Goal: Transaction & Acquisition: Download file/media

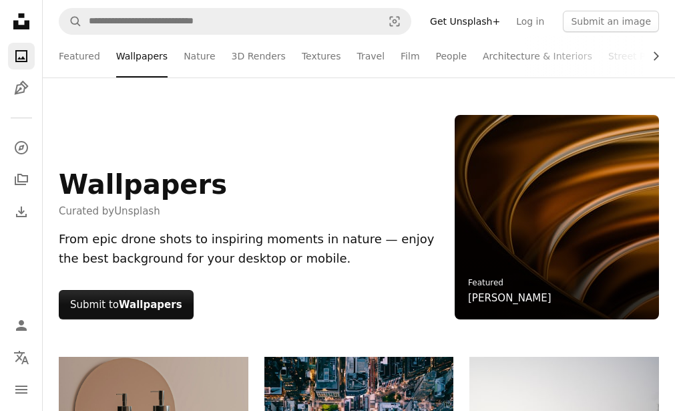
scroll to position [4296, 0]
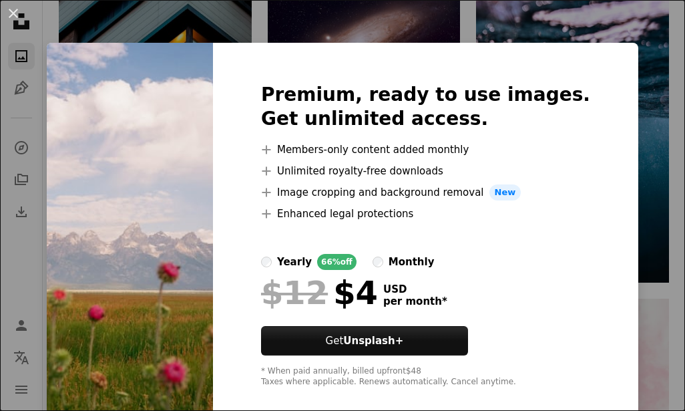
click at [255, 253] on div "Premium, ready to use images. Get unlimited access. A plus sign Members-only co…" at bounding box center [425, 235] width 425 height 385
click at [97, 184] on img at bounding box center [130, 235] width 166 height 385
click at [14, 15] on button "An X shape" at bounding box center [13, 13] width 16 height 16
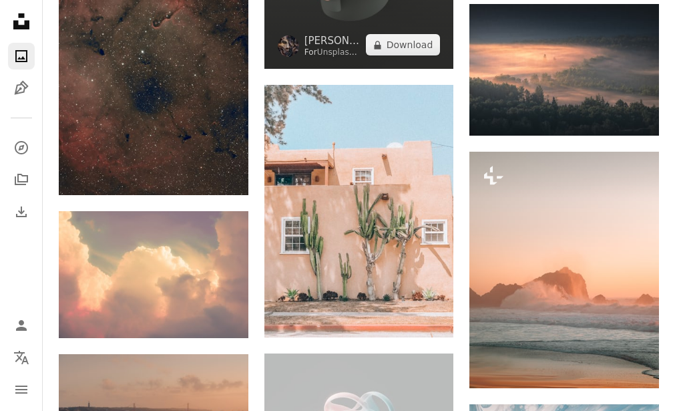
scroll to position [5900, 0]
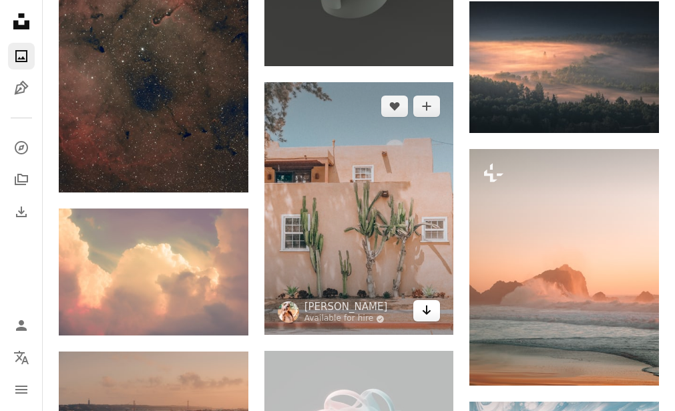
click at [427, 312] on icon "Download" at bounding box center [427, 309] width 9 height 9
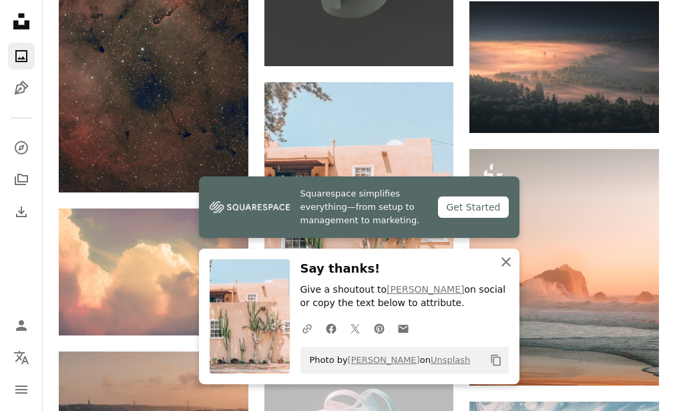
click at [505, 266] on icon "An X shape" at bounding box center [506, 262] width 16 height 16
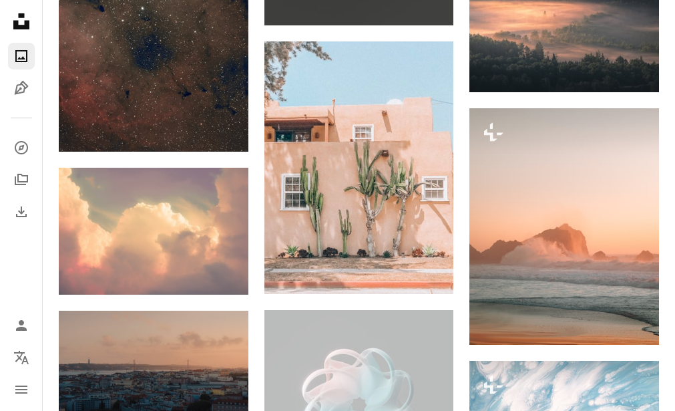
scroll to position [5969, 0]
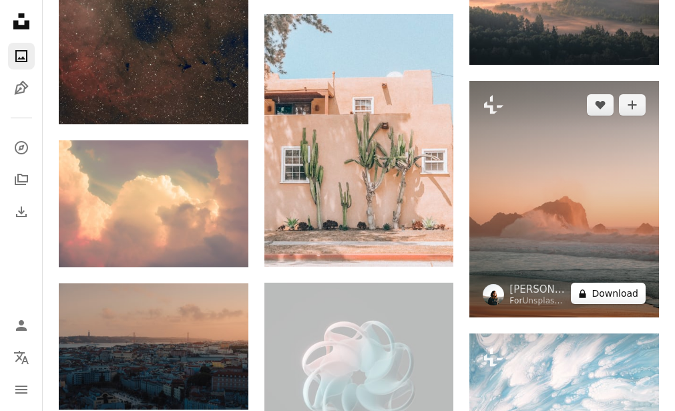
click at [610, 292] on button "A lock Download" at bounding box center [608, 292] width 75 height 21
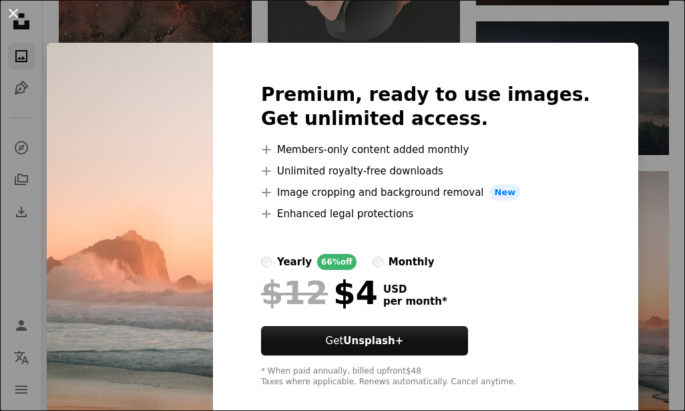
click at [15, 14] on button "An X shape" at bounding box center [13, 13] width 16 height 16
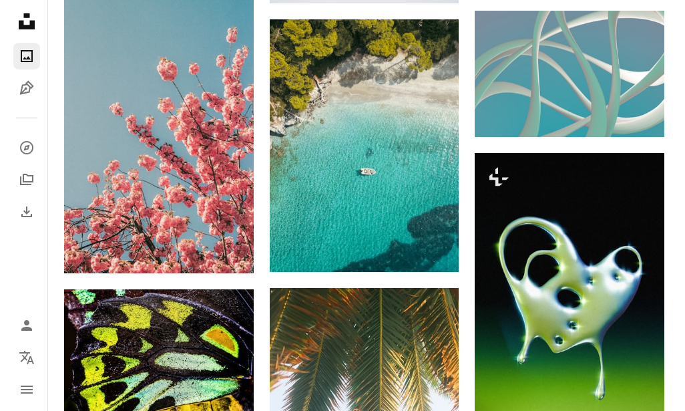
scroll to position [18024, 0]
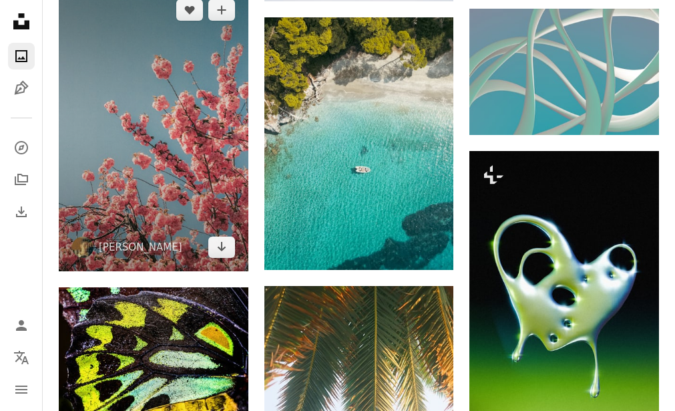
click at [199, 171] on img at bounding box center [154, 129] width 190 height 286
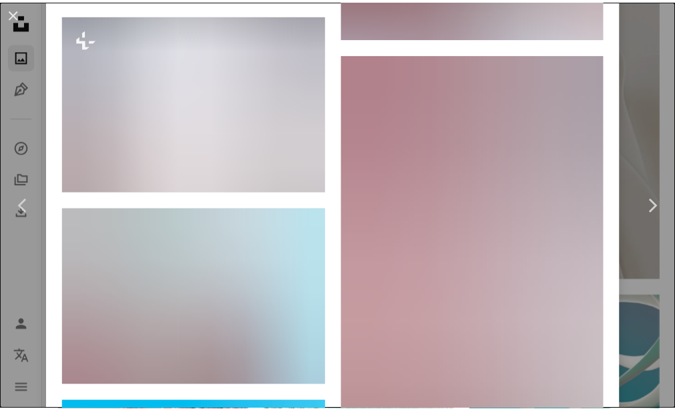
scroll to position [9555, 0]
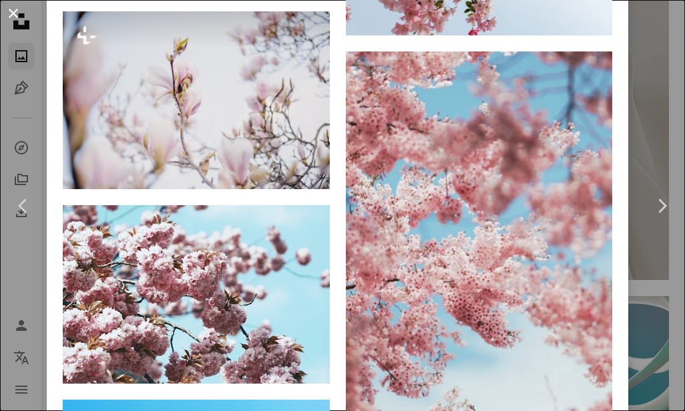
click at [18, 10] on button "An X shape" at bounding box center [13, 13] width 16 height 16
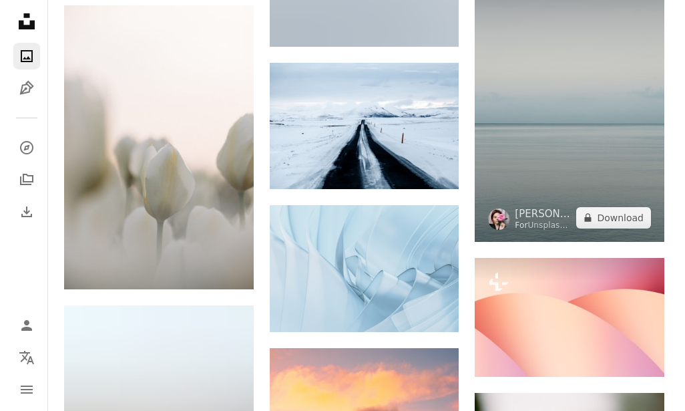
scroll to position [21896, 0]
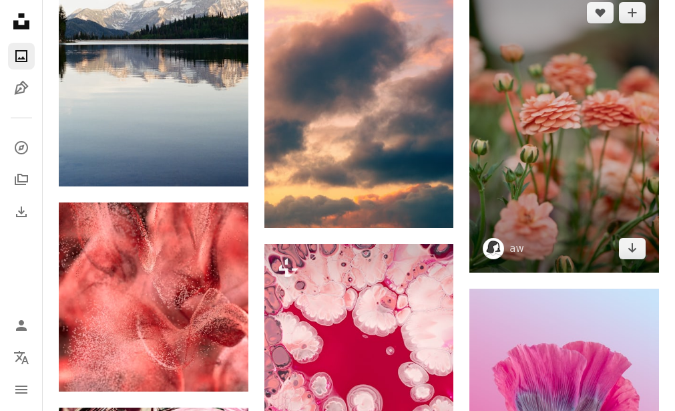
click at [559, 176] on img at bounding box center [564, 131] width 190 height 284
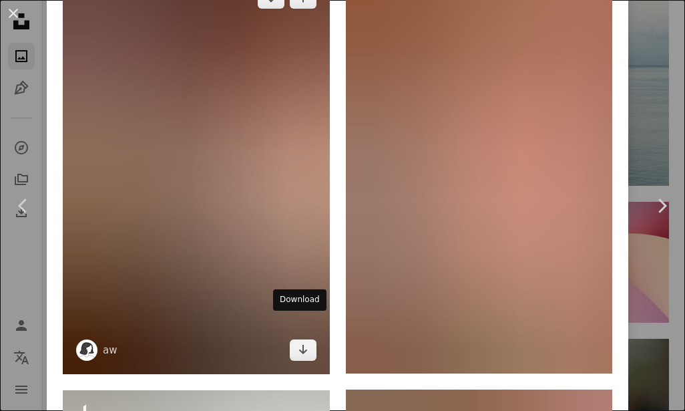
scroll to position [1762, 0]
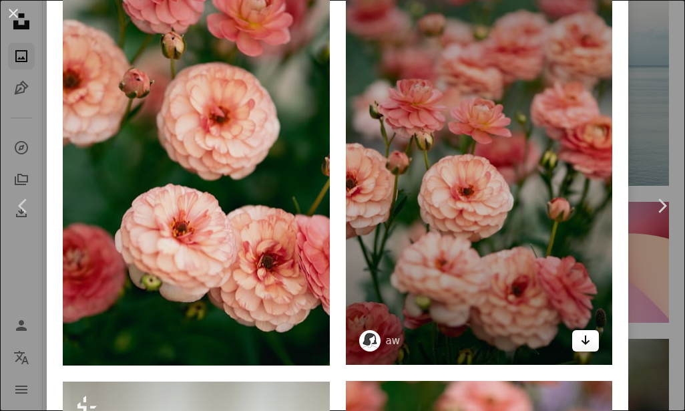
click at [580, 332] on icon "Arrow pointing down" at bounding box center [585, 340] width 11 height 16
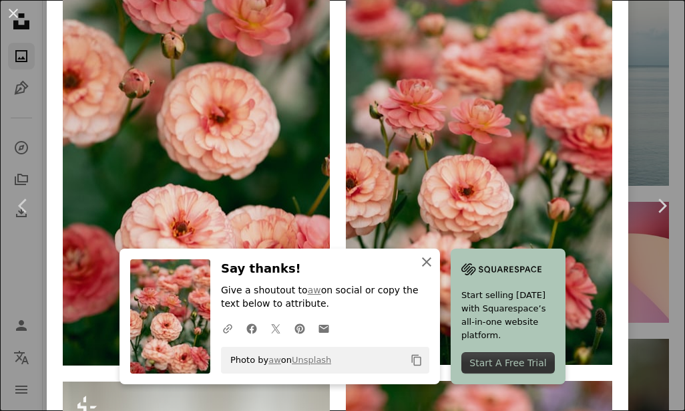
click at [421, 264] on icon "An X shape" at bounding box center [427, 262] width 16 height 16
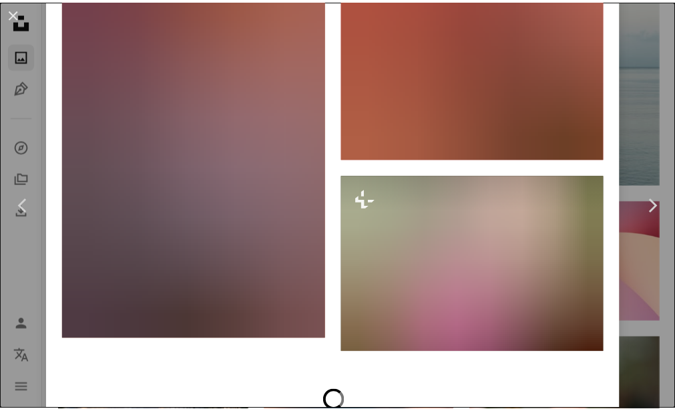
scroll to position [7745, 0]
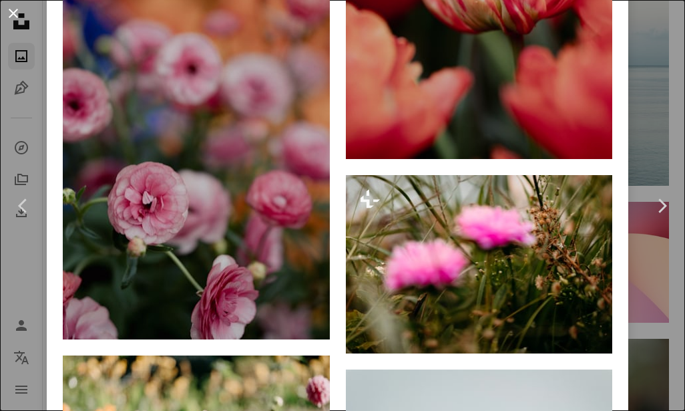
click at [7, 11] on button "An X shape" at bounding box center [13, 13] width 16 height 16
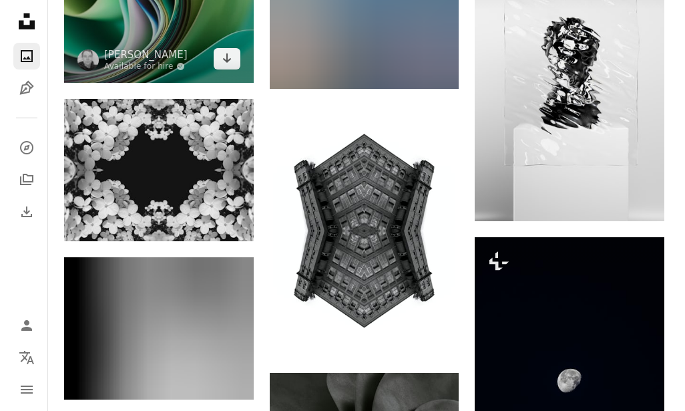
scroll to position [24794, 0]
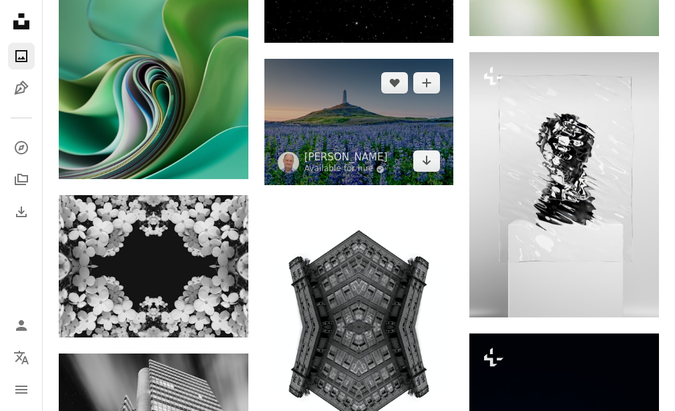
click at [327, 144] on img at bounding box center [359, 122] width 190 height 126
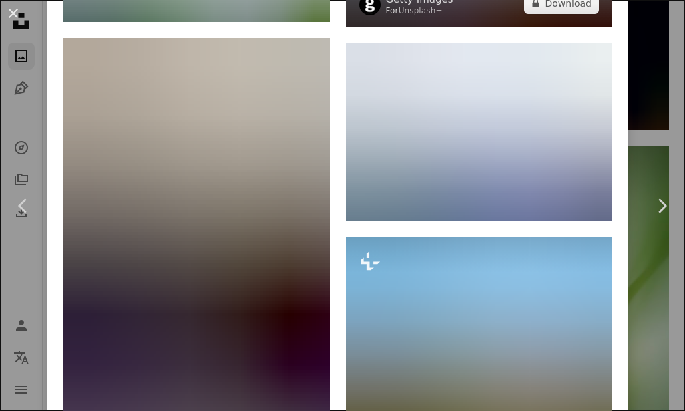
scroll to position [1482, 0]
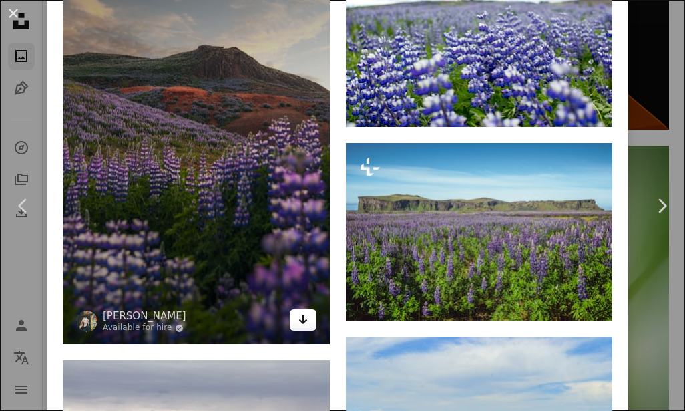
click at [298, 314] on icon "Download" at bounding box center [302, 318] width 9 height 9
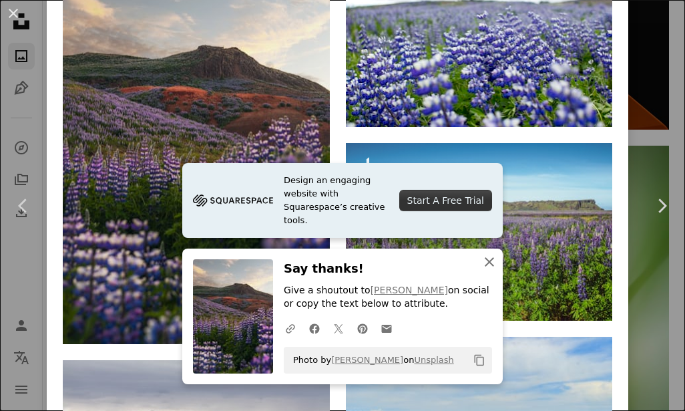
click at [484, 260] on icon "An X shape" at bounding box center [489, 262] width 16 height 16
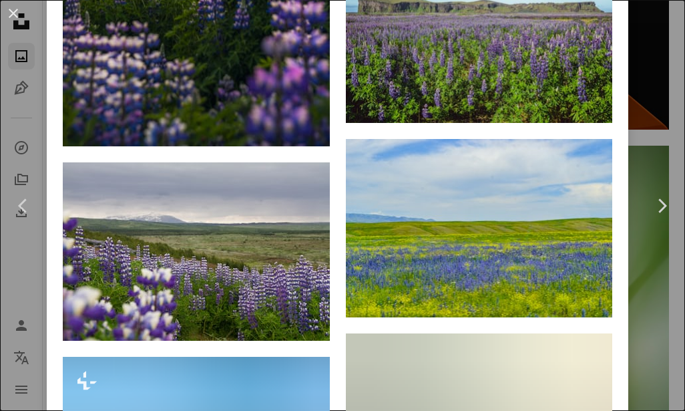
scroll to position [1681, 0]
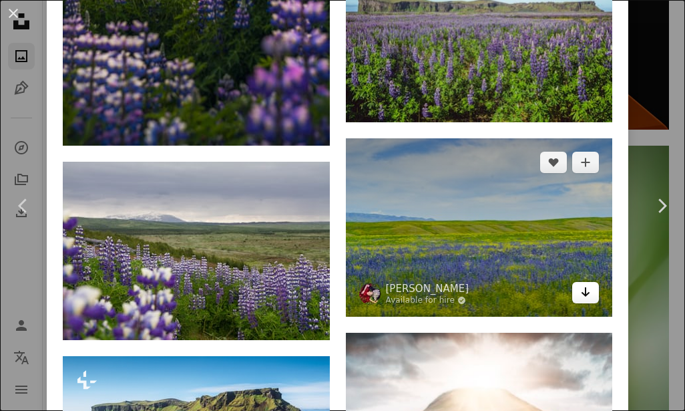
click at [580, 284] on icon "Arrow pointing down" at bounding box center [585, 292] width 11 height 16
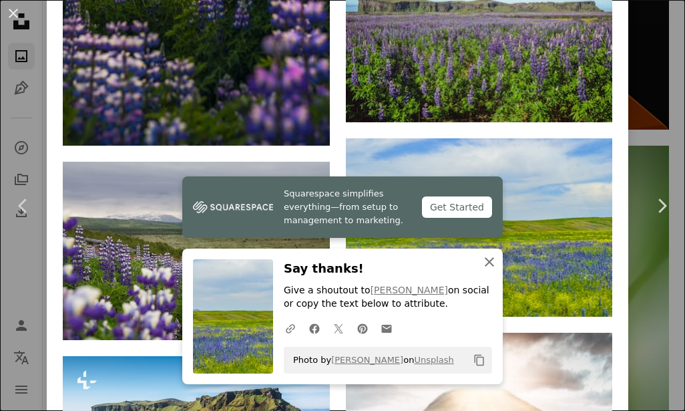
click at [482, 260] on icon "An X shape" at bounding box center [489, 262] width 16 height 16
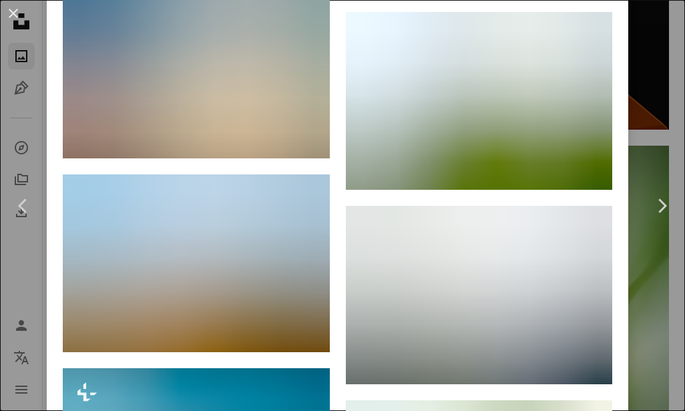
scroll to position [3413, 0]
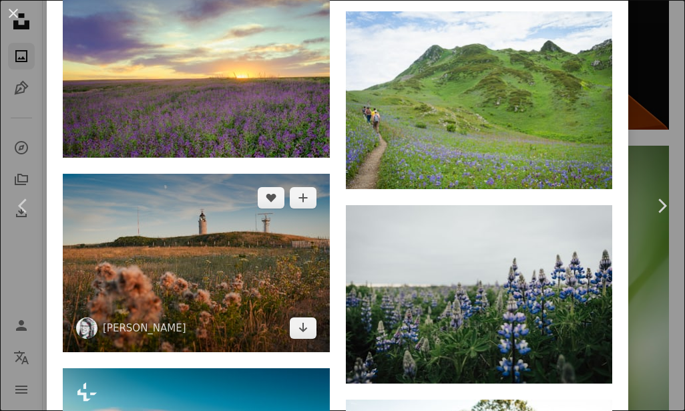
click at [180, 235] on img at bounding box center [196, 263] width 267 height 178
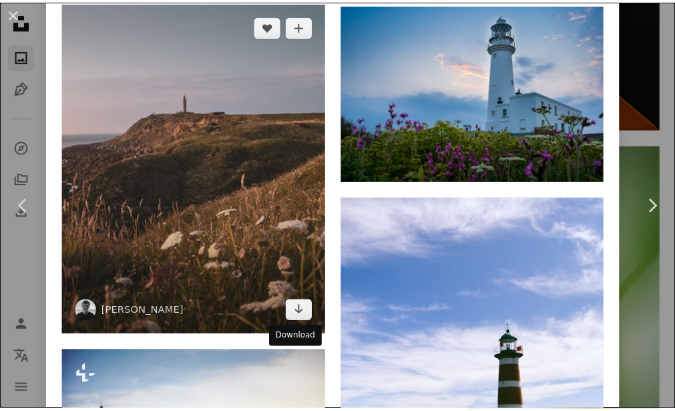
scroll to position [1781, 0]
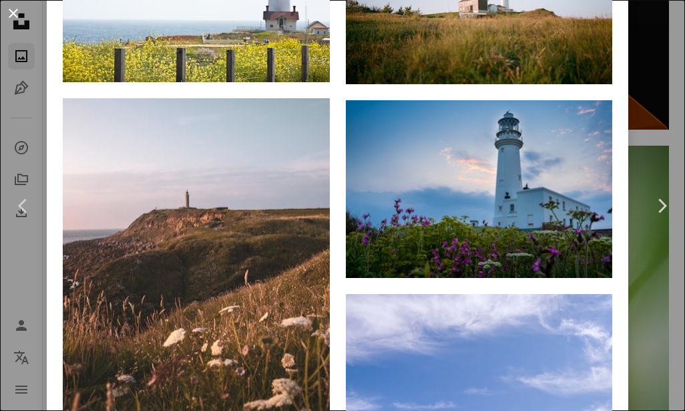
click at [17, 9] on button "An X shape" at bounding box center [13, 13] width 16 height 16
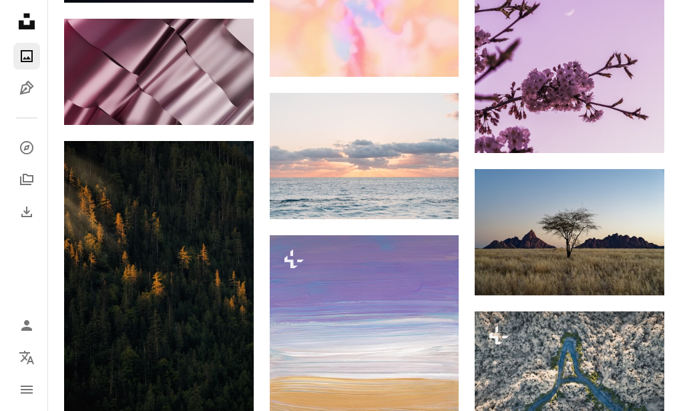
scroll to position [29532, 0]
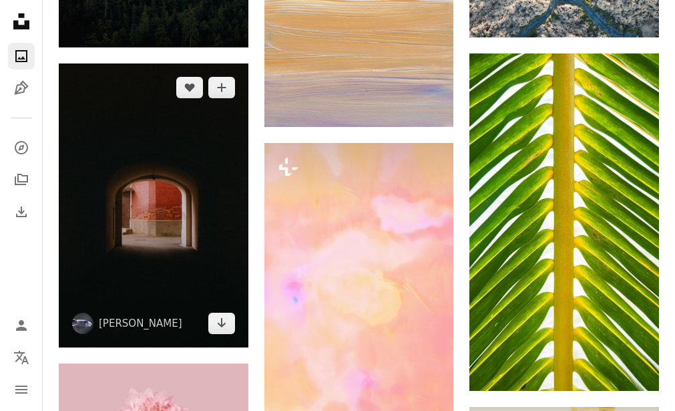
click at [184, 236] on img at bounding box center [154, 205] width 190 height 284
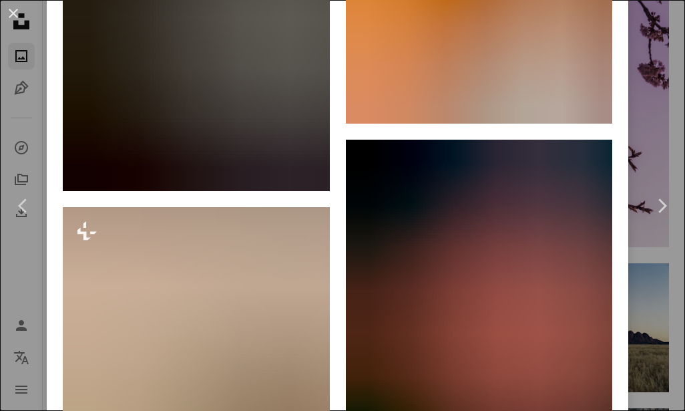
scroll to position [1718, 0]
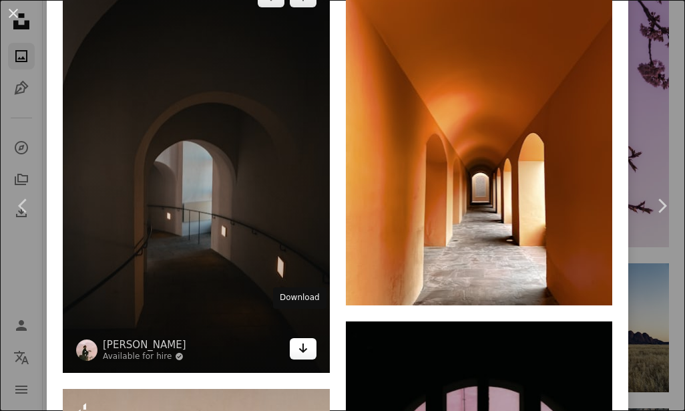
click at [298, 340] on icon "Arrow pointing down" at bounding box center [303, 348] width 11 height 16
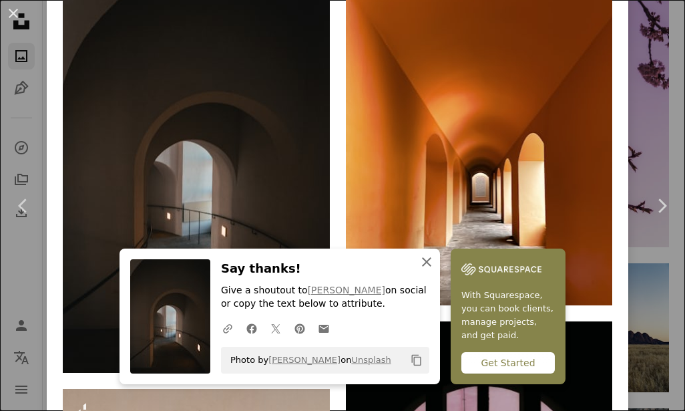
click at [423, 260] on icon "button" at bounding box center [426, 261] width 9 height 9
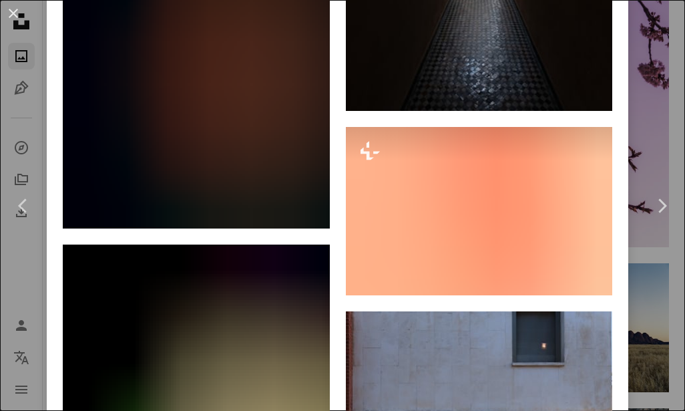
scroll to position [11226, 0]
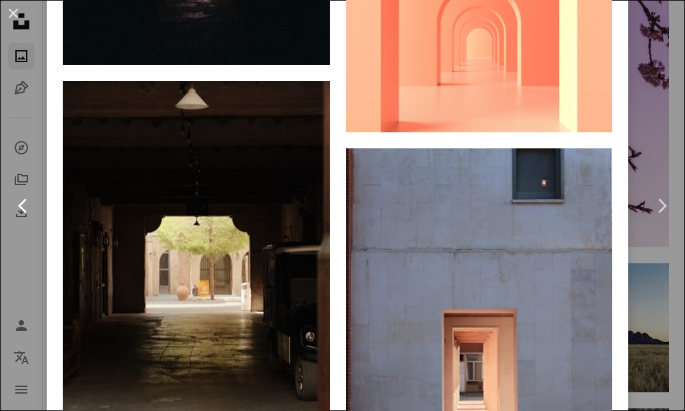
click at [9, 210] on link "Chevron left" at bounding box center [23, 206] width 47 height 128
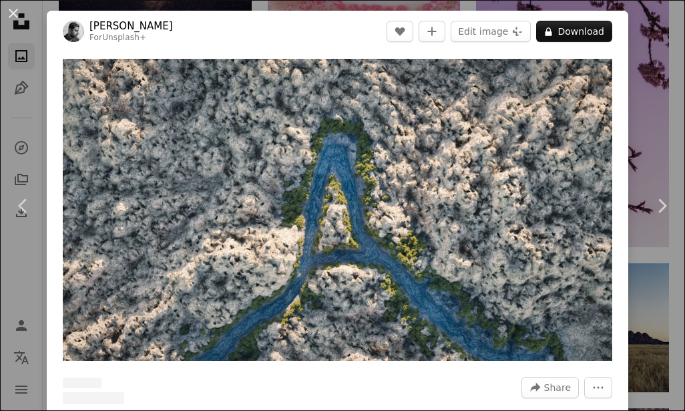
click at [14, 12] on button "An X shape" at bounding box center [13, 13] width 16 height 16
click at [12, 17] on icon "Unsplash logo Unsplash Home" at bounding box center [21, 21] width 27 height 27
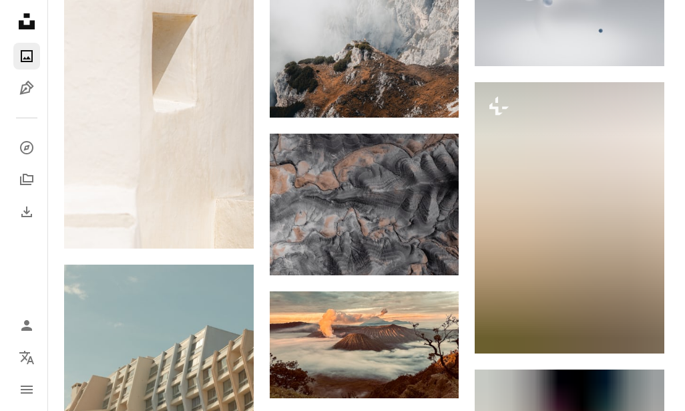
scroll to position [30764, 0]
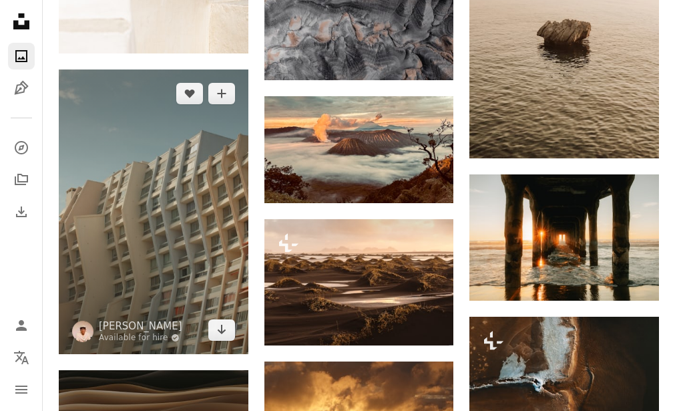
click at [222, 222] on img at bounding box center [154, 211] width 190 height 284
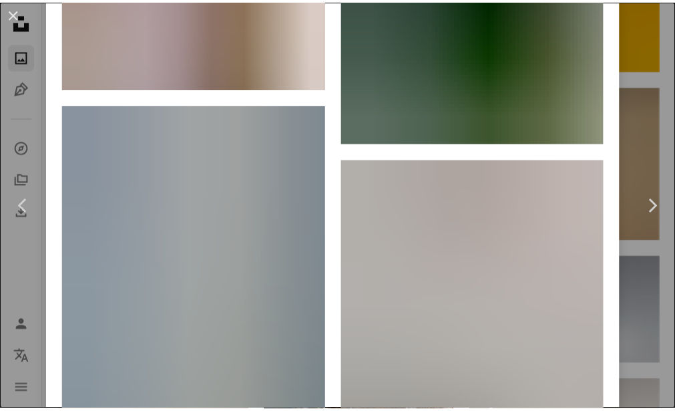
scroll to position [2300, 0]
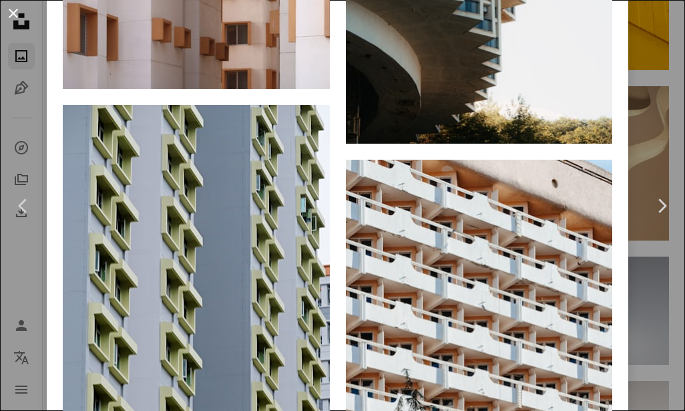
click at [9, 9] on button "An X shape" at bounding box center [13, 13] width 16 height 16
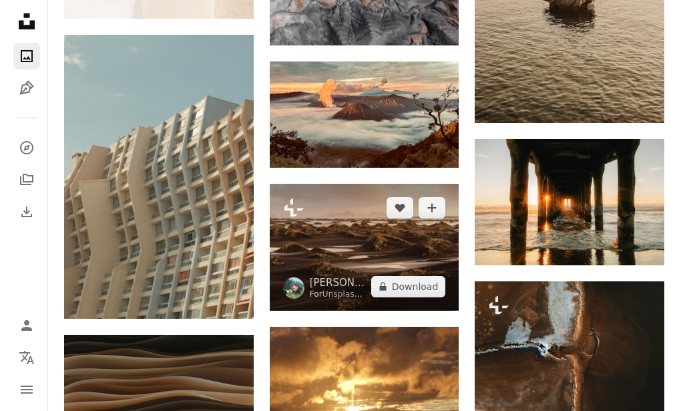
scroll to position [30800, 0]
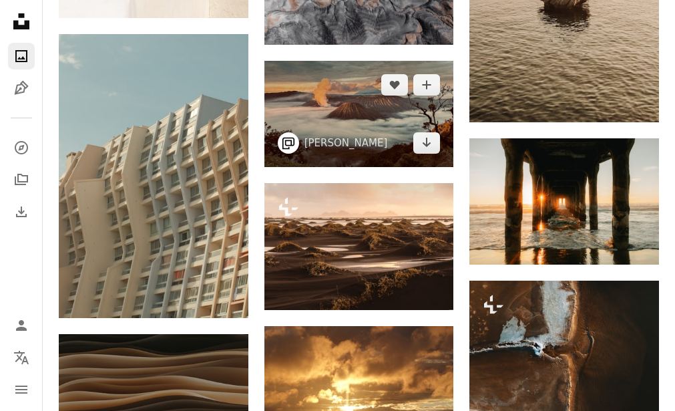
click at [355, 113] on img at bounding box center [359, 114] width 190 height 107
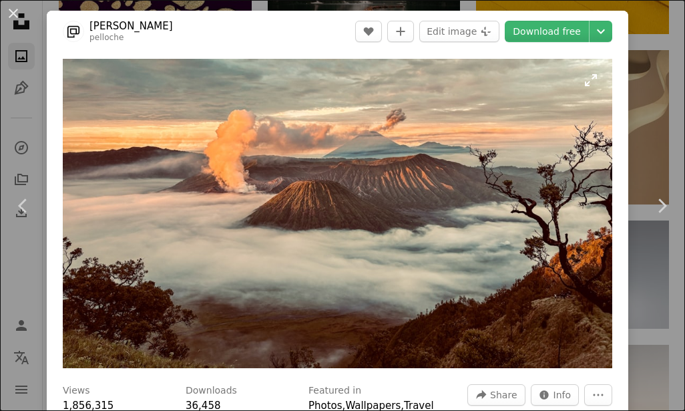
scroll to position [444, 0]
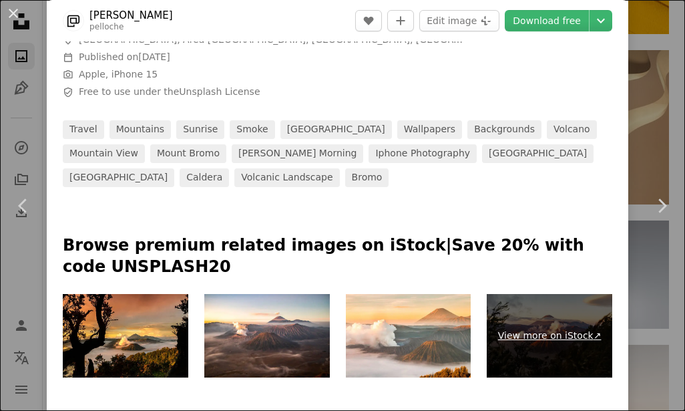
click at [553, 316] on link "View more on iStock ↗" at bounding box center [550, 335] width 126 height 83
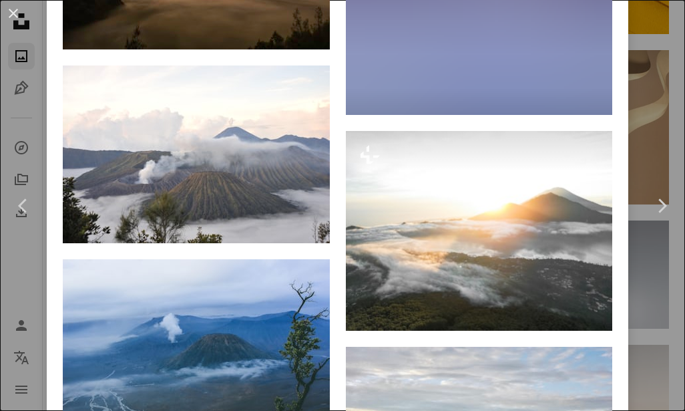
scroll to position [2374, 0]
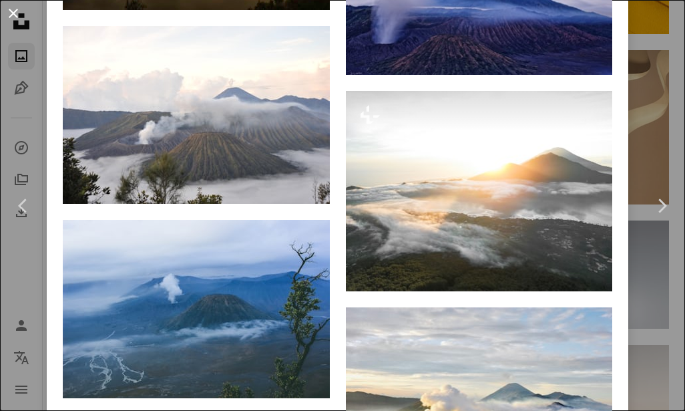
click at [7, 10] on button "An X shape" at bounding box center [13, 13] width 16 height 16
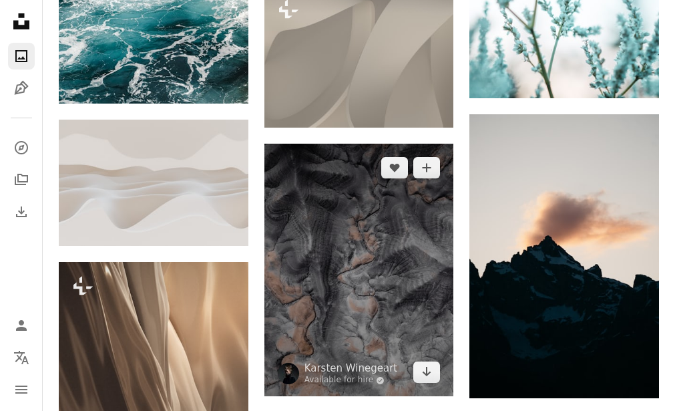
scroll to position [32146, 0]
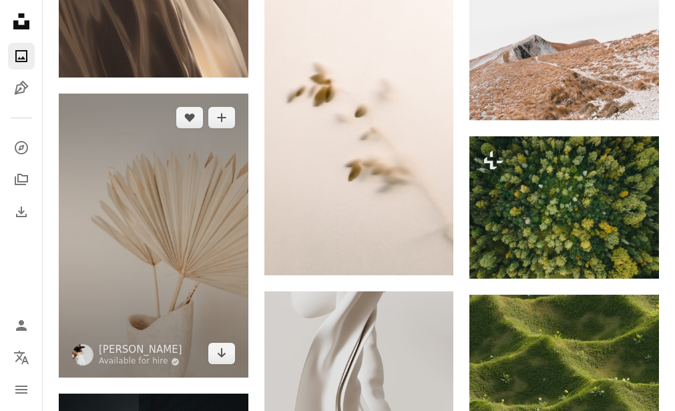
click at [149, 306] on img at bounding box center [154, 235] width 190 height 284
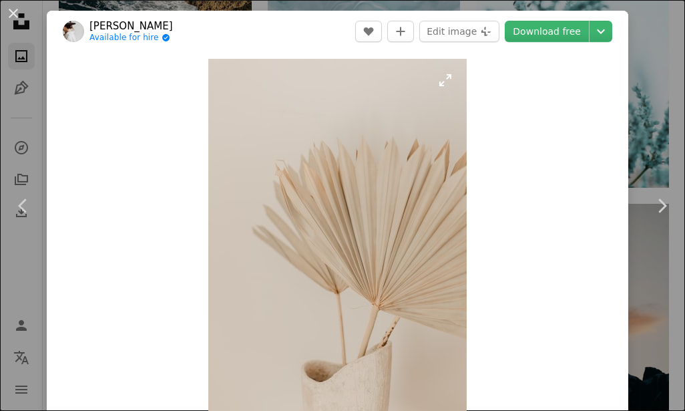
scroll to position [95, 0]
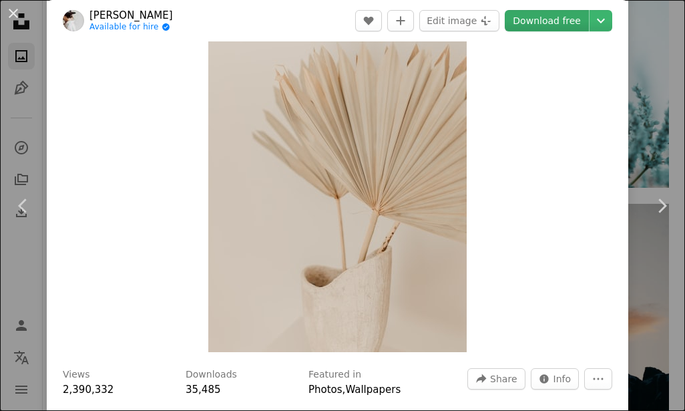
click at [548, 17] on link "Download free" at bounding box center [547, 20] width 84 height 21
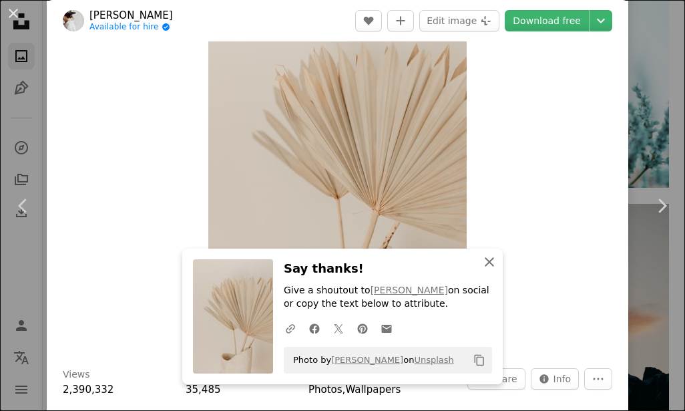
click at [485, 264] on icon "An X shape" at bounding box center [489, 262] width 16 height 16
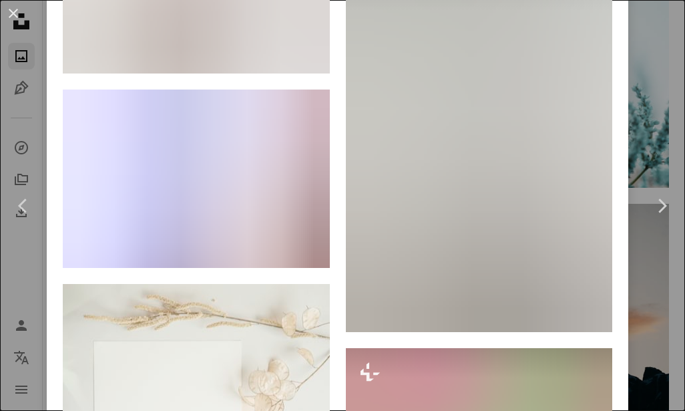
scroll to position [6460, 0]
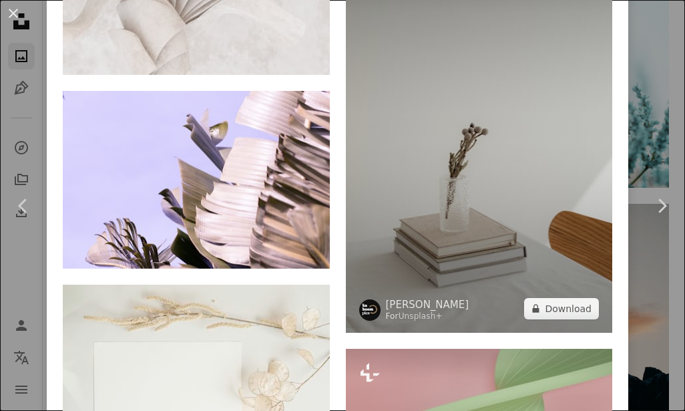
click at [485, 162] on img at bounding box center [479, 132] width 267 height 400
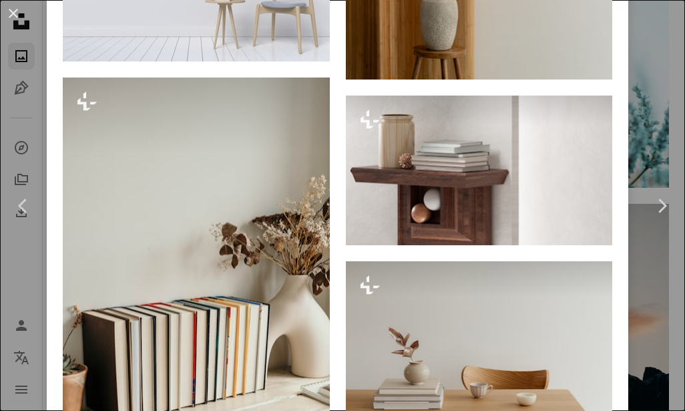
scroll to position [6815, 0]
click at [18, 17] on button "An X shape" at bounding box center [13, 13] width 16 height 16
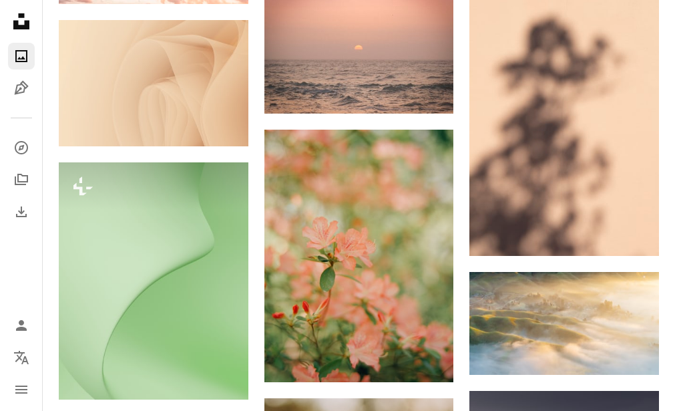
scroll to position [34496, 0]
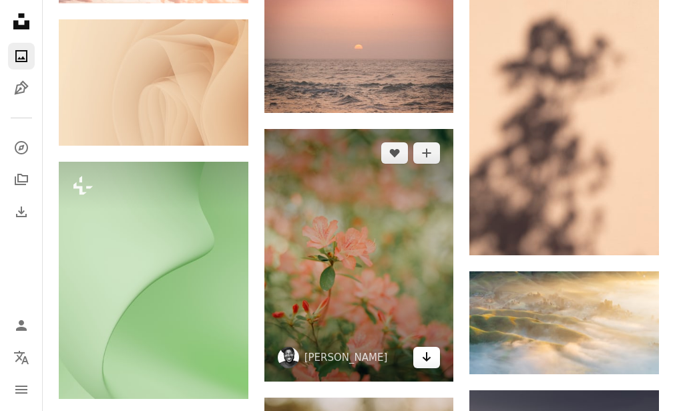
click at [422, 361] on icon "Arrow pointing down" at bounding box center [426, 357] width 11 height 16
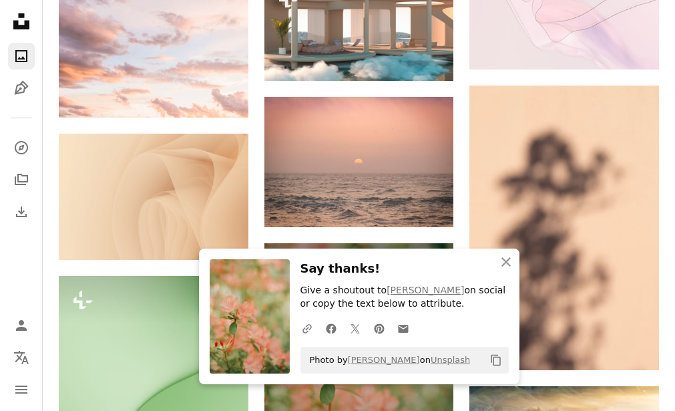
scroll to position [34381, 0]
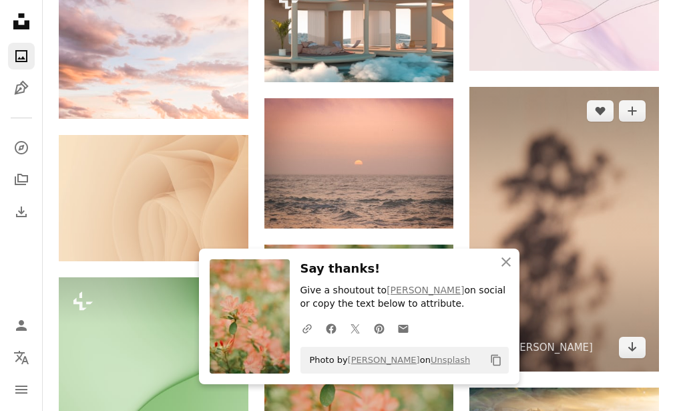
click at [587, 348] on img at bounding box center [564, 229] width 190 height 284
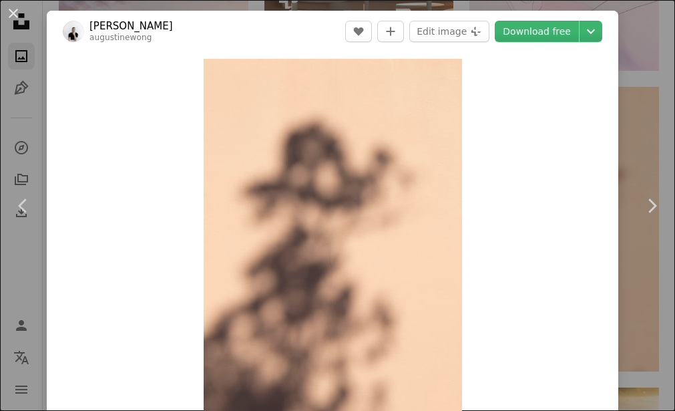
click at [8, 13] on button "An X shape" at bounding box center [13, 13] width 16 height 16
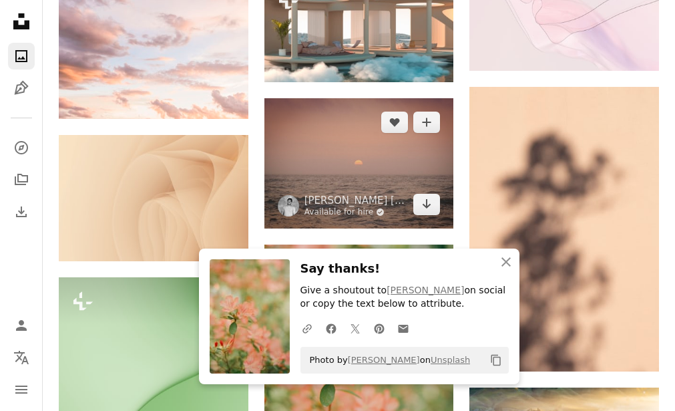
scroll to position [34465, 0]
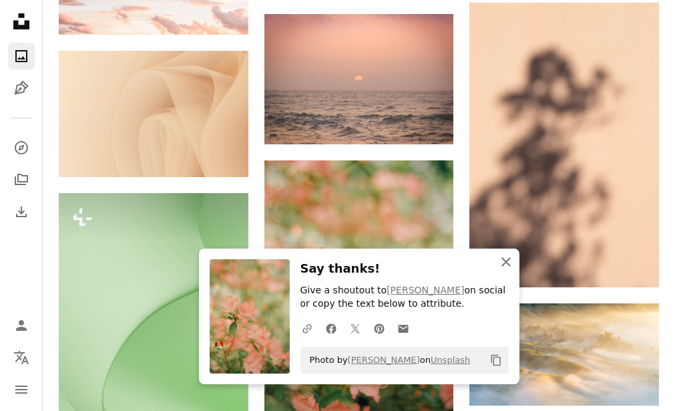
click at [498, 260] on icon "An X shape" at bounding box center [506, 262] width 16 height 16
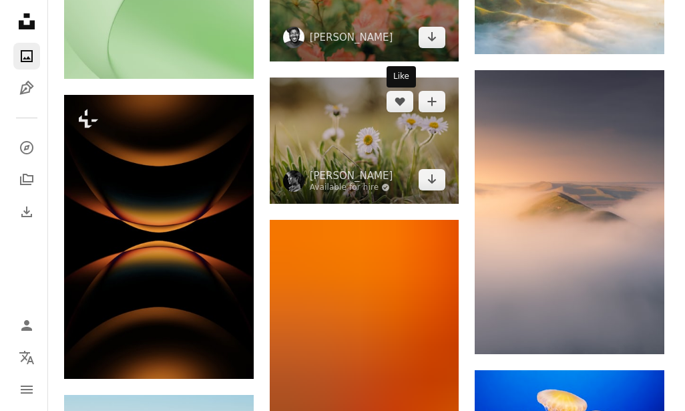
scroll to position [34678, 0]
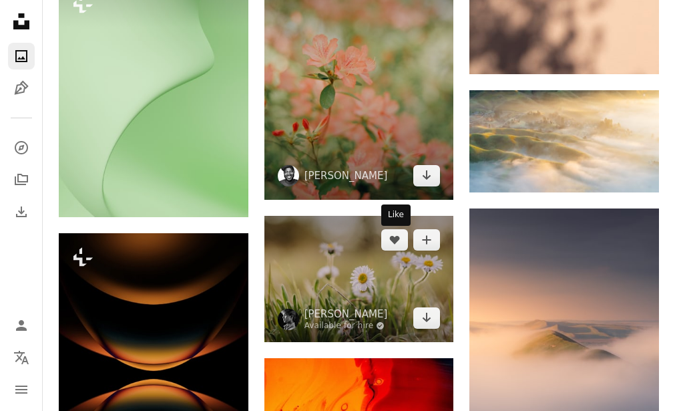
click at [362, 135] on img at bounding box center [359, 73] width 190 height 252
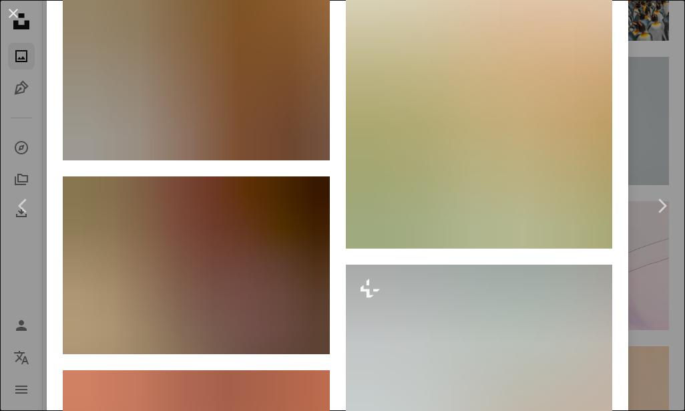
scroll to position [2693, 0]
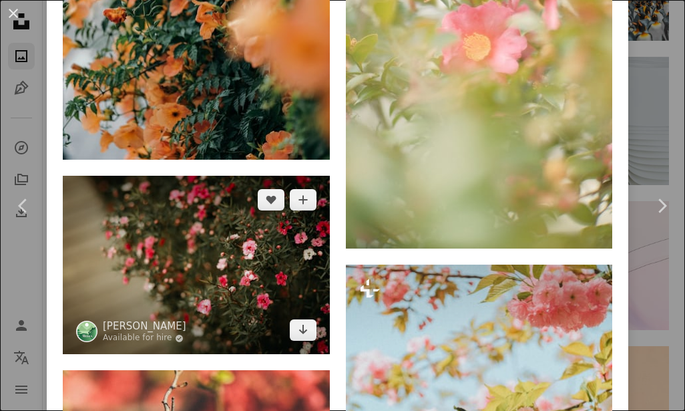
click at [270, 202] on img at bounding box center [196, 265] width 267 height 178
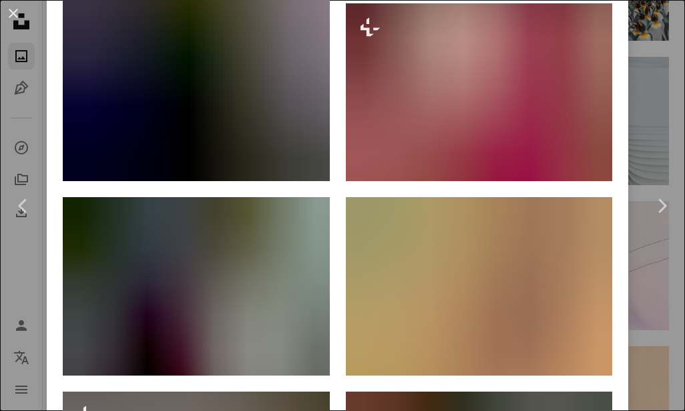
scroll to position [2499, 0]
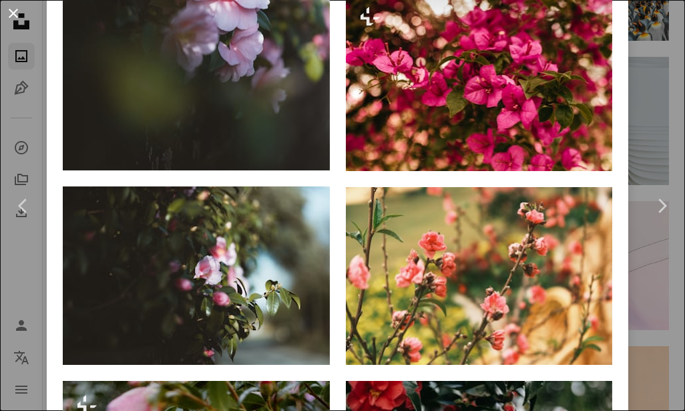
click at [9, 19] on button "An X shape" at bounding box center [13, 13] width 16 height 16
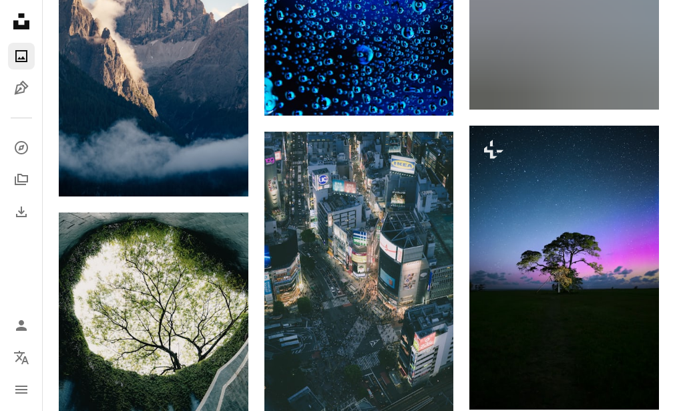
scroll to position [35505, 0]
